Goal: Find specific page/section: Find specific page/section

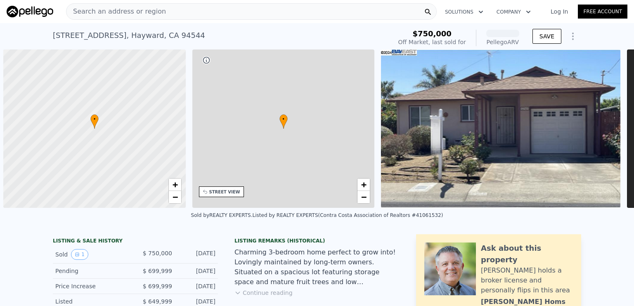
scroll to position [0, 3]
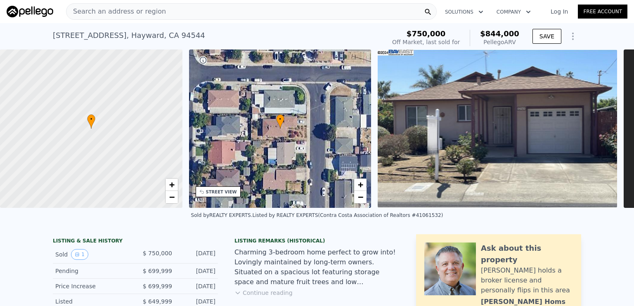
click at [117, 10] on span "Search an address or region" at bounding box center [117, 12] width 100 height 10
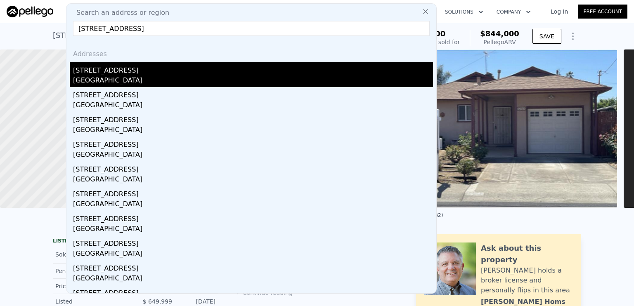
type input "[STREET_ADDRESS]"
click at [120, 79] on div "[GEOGRAPHIC_DATA]" at bounding box center [253, 82] width 360 height 12
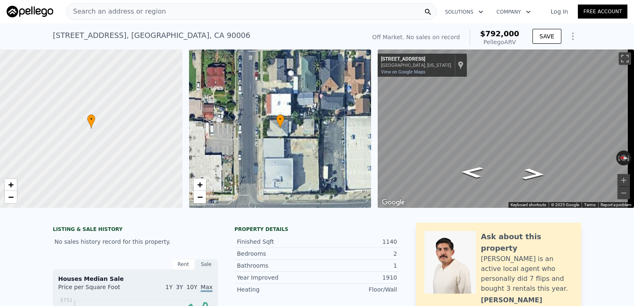
click at [142, 9] on span "Search an address or region" at bounding box center [117, 12] width 100 height 10
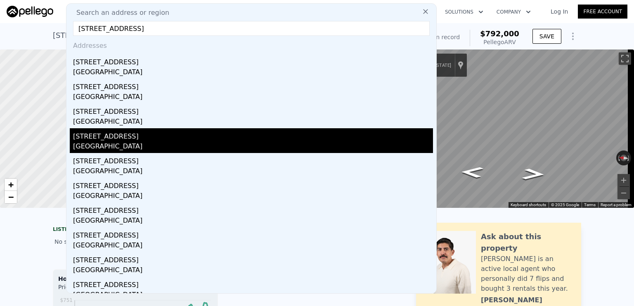
scroll to position [16, 0]
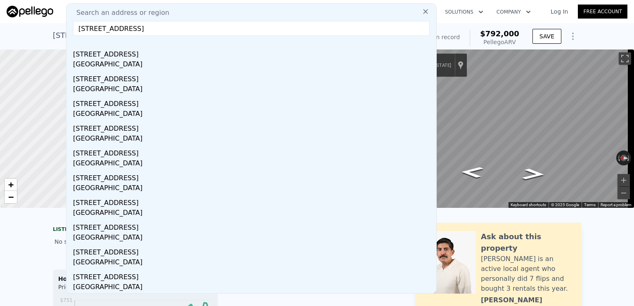
type input "[STREET_ADDRESS]"
drag, startPoint x: 69, startPoint y: 13, endPoint x: 15, endPoint y: 14, distance: 54.1
click at [15, 14] on div "Search an address or region Search an address or region [STREET_ADDRESS] Addres…" at bounding box center [317, 12] width 621 height 20
